Goal: Information Seeking & Learning: Understand process/instructions

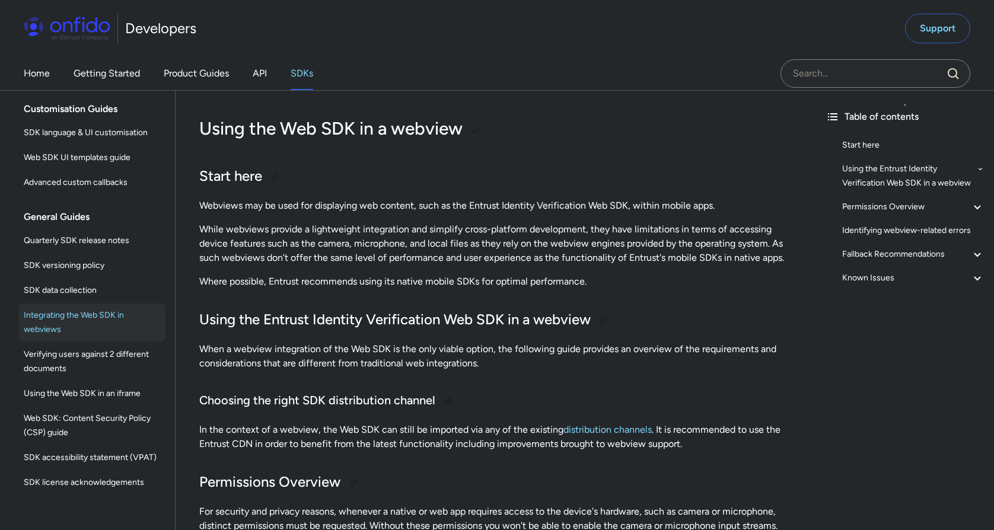
scroll to position [293, 0]
click at [127, 394] on span "Using the Web SDK in an iframe" at bounding box center [92, 392] width 137 height 14
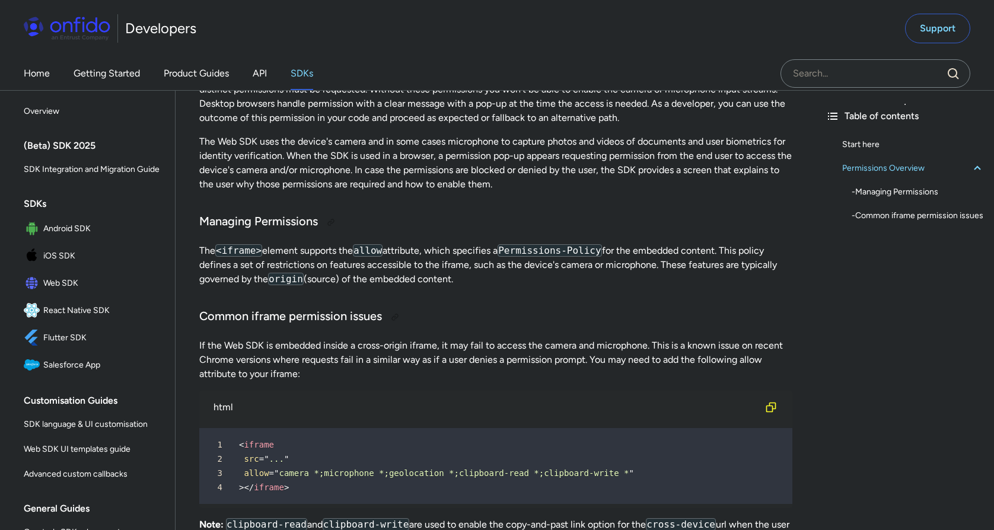
scroll to position [214, 0]
click at [392, 315] on div at bounding box center [394, 315] width 9 height 9
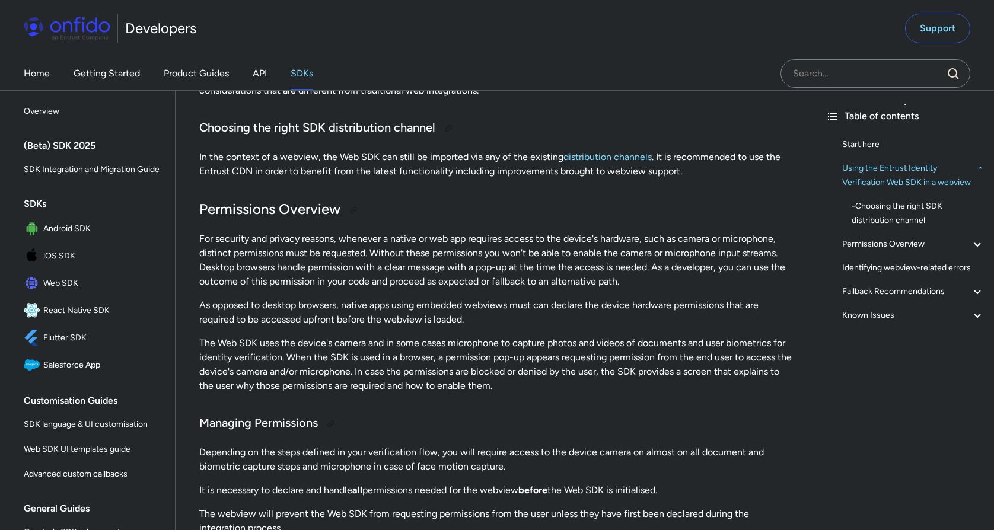
scroll to position [306, 0]
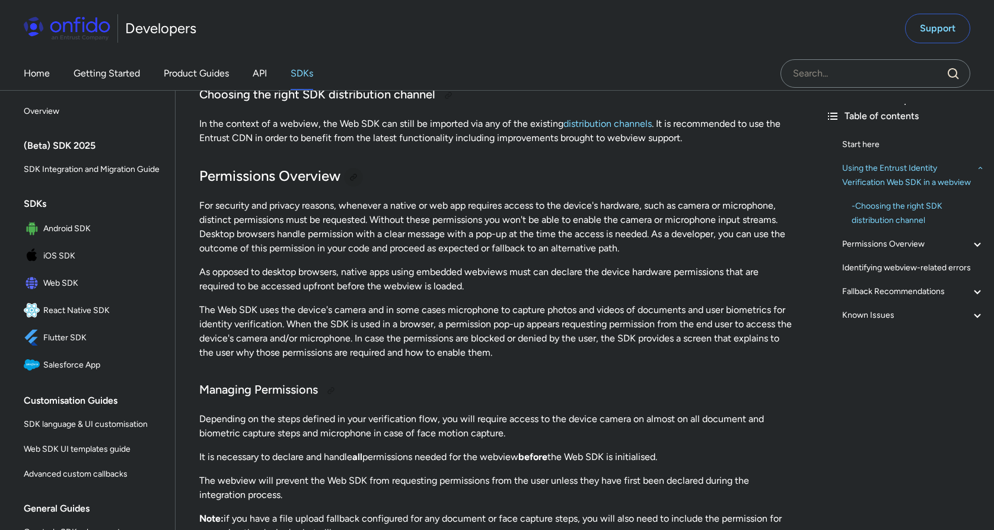
click at [355, 174] on div at bounding box center [353, 177] width 9 height 9
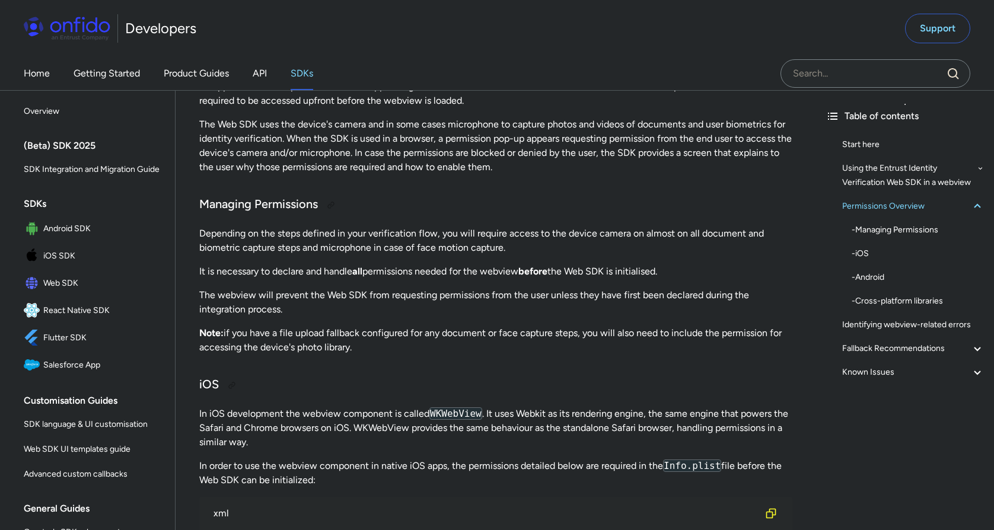
scroll to position [474, 0]
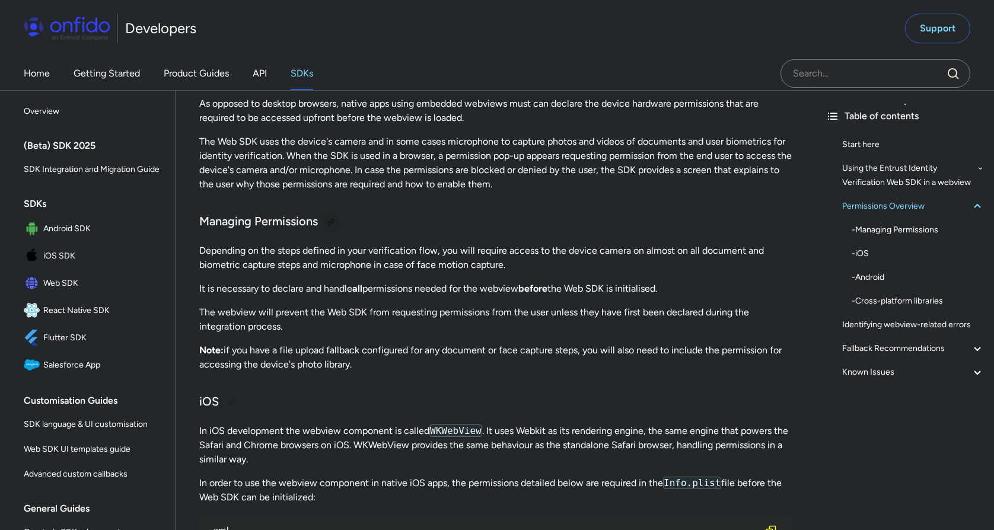
click at [331, 225] on div at bounding box center [330, 222] width 9 height 9
click at [68, 278] on span "Web SDK" at bounding box center [101, 283] width 117 height 17
